Goal: Information Seeking & Learning: Learn about a topic

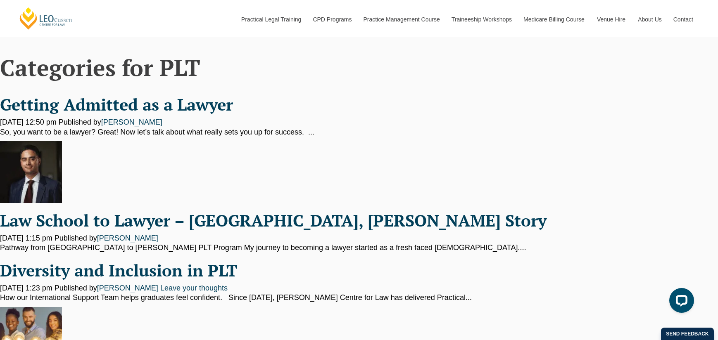
scroll to position [18, 0]
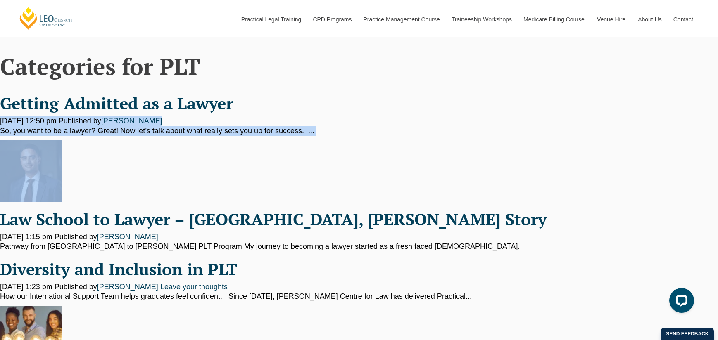
drag, startPoint x: 2, startPoint y: 121, endPoint x: 284, endPoint y: 147, distance: 283.6
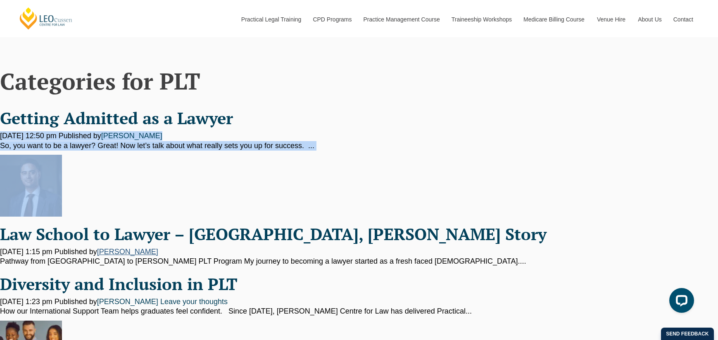
scroll to position [0, 0]
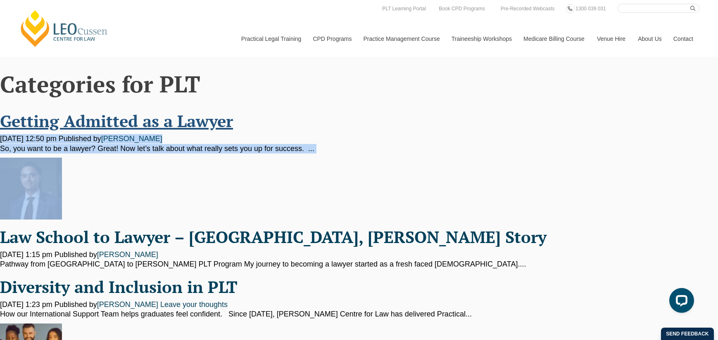
click at [78, 125] on link "Getting Admitted as a Lawyer" at bounding box center [116, 121] width 233 height 22
